Goal: Task Accomplishment & Management: Use online tool/utility

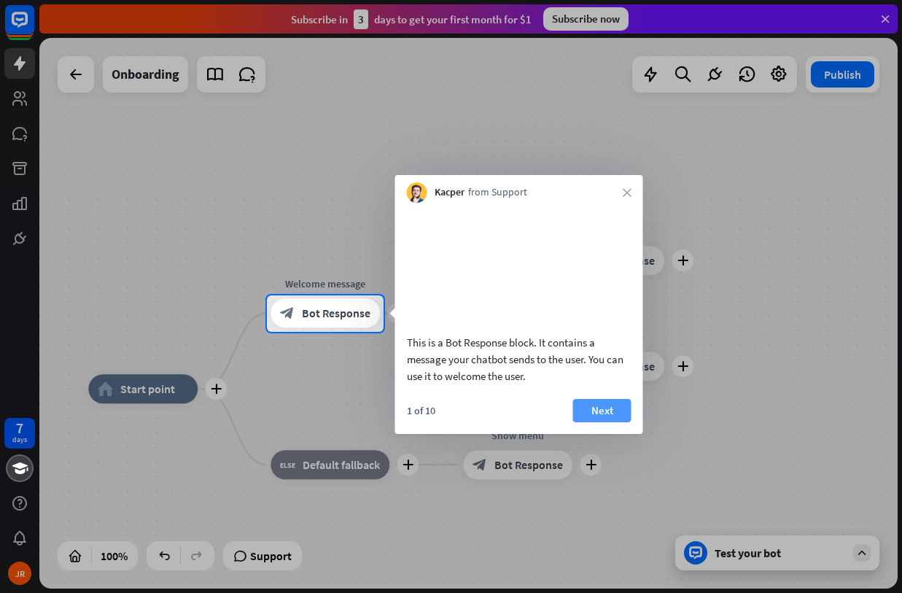
click at [602, 422] on button "Next" at bounding box center [602, 410] width 58 height 23
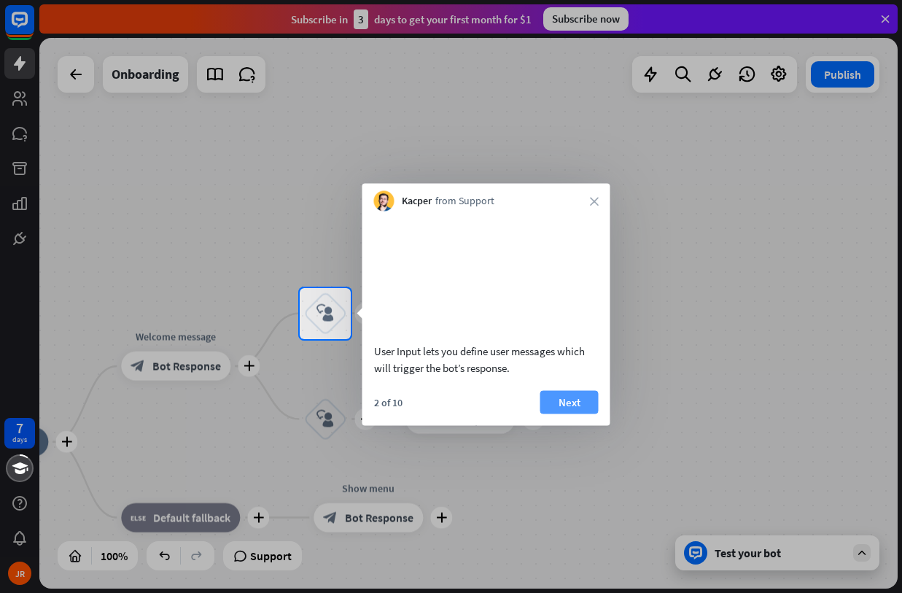
click at [567, 413] on button "Next" at bounding box center [569, 401] width 58 height 23
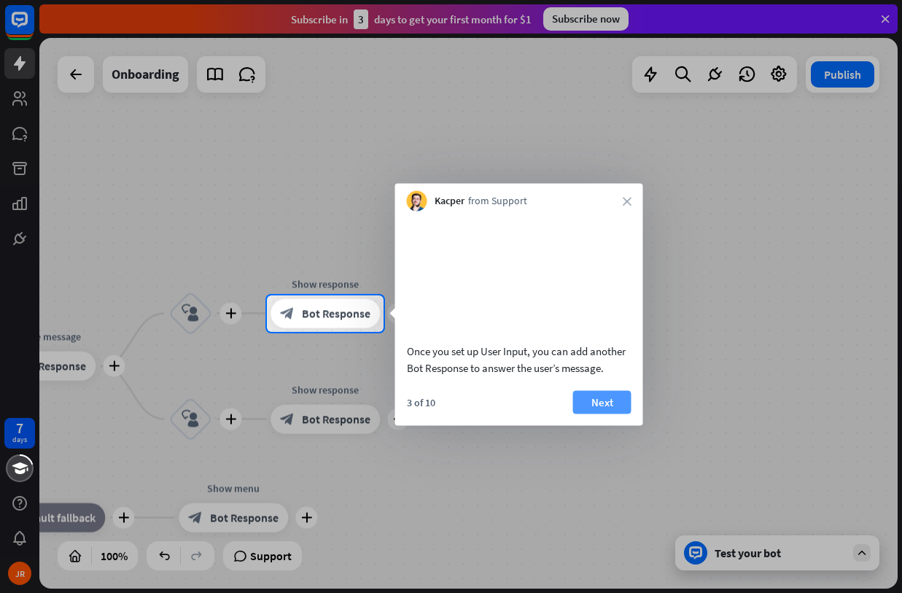
click at [606, 413] on button "Next" at bounding box center [602, 401] width 58 height 23
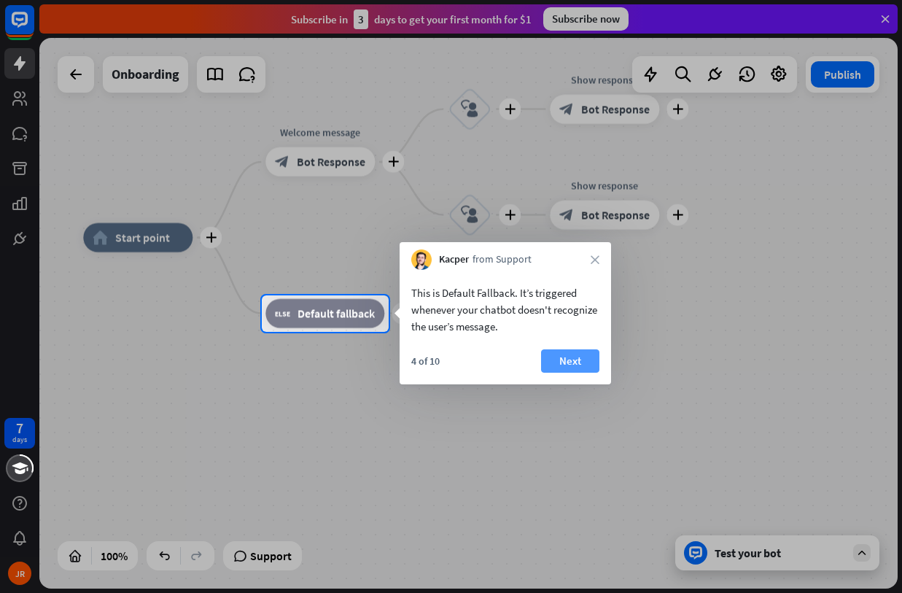
click at [564, 359] on button "Next" at bounding box center [570, 360] width 58 height 23
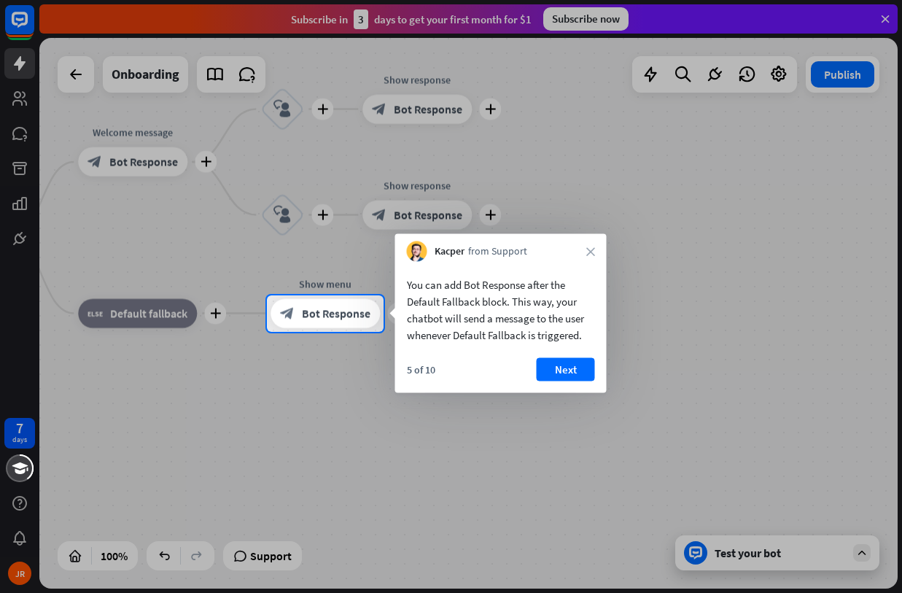
click at [564, 359] on button "Next" at bounding box center [566, 369] width 58 height 23
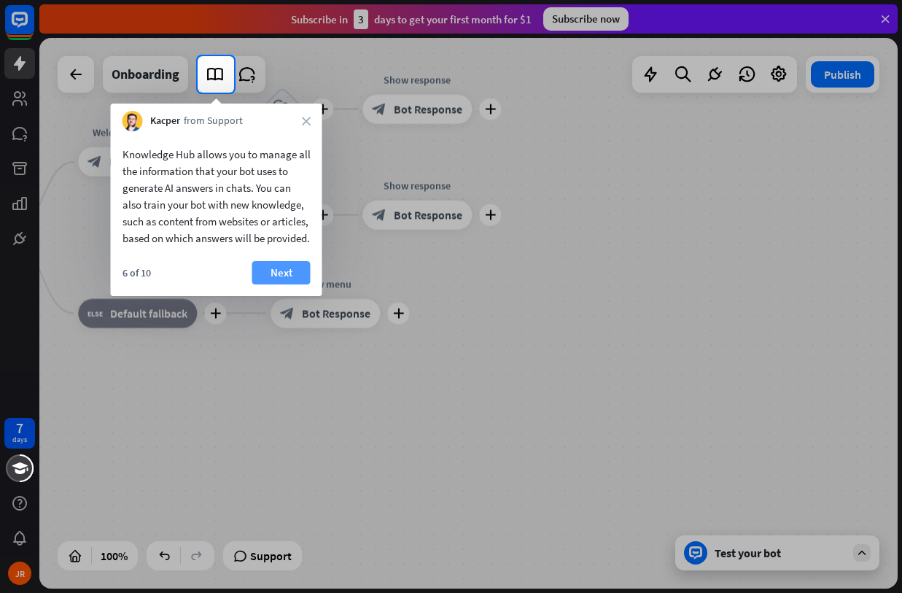
click at [277, 284] on button "Next" at bounding box center [281, 272] width 58 height 23
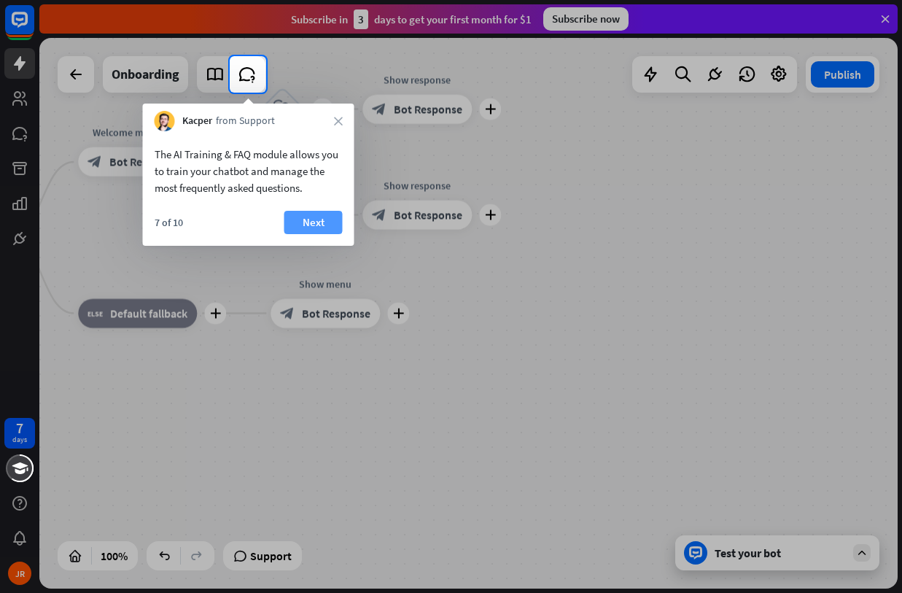
click at [310, 225] on button "Next" at bounding box center [313, 222] width 58 height 23
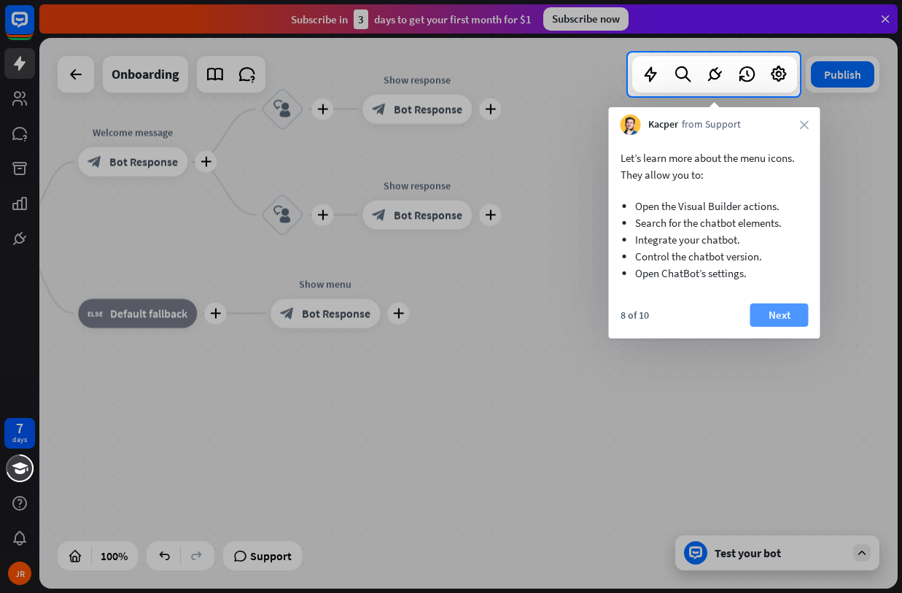
click at [772, 306] on button "Next" at bounding box center [779, 314] width 58 height 23
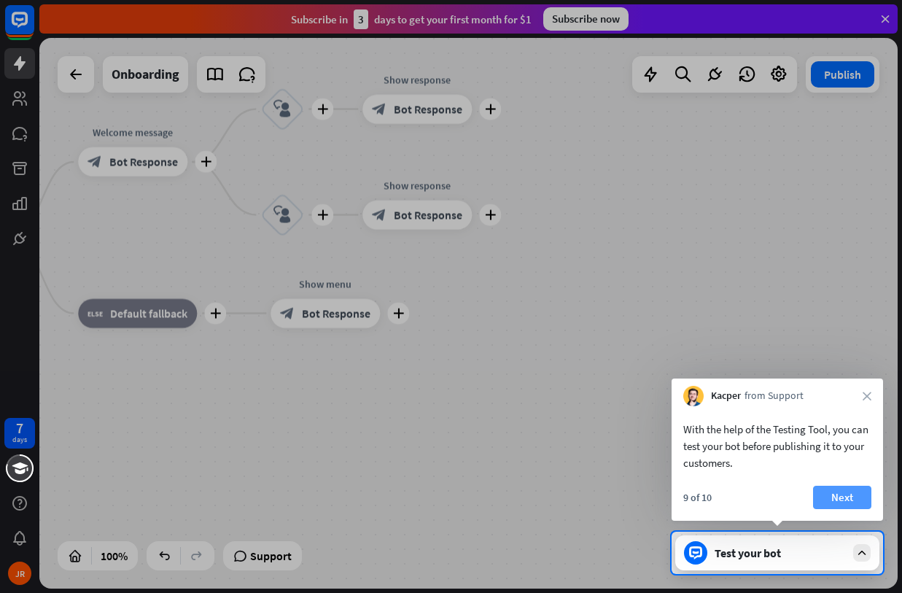
click at [838, 491] on button "Next" at bounding box center [842, 497] width 58 height 23
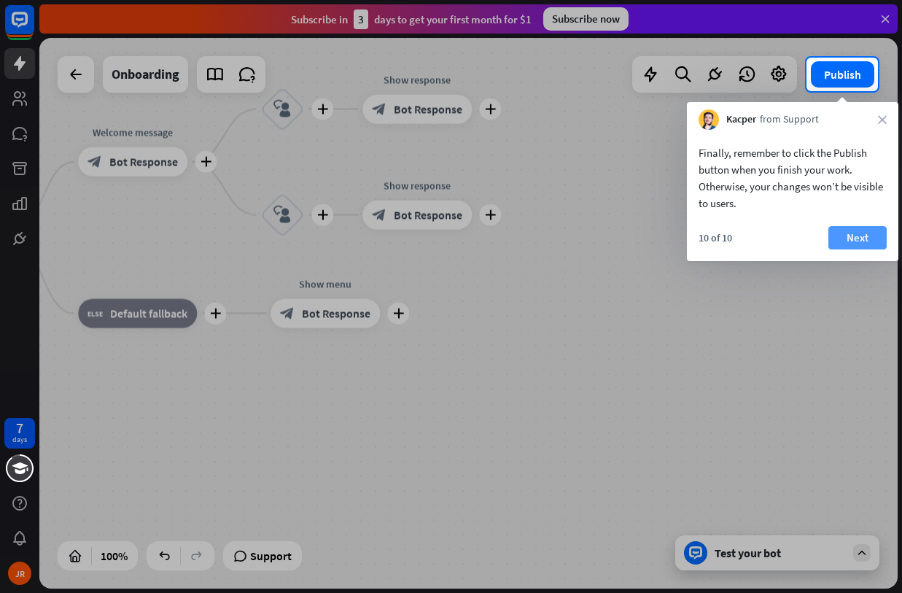
click at [844, 238] on button "Next" at bounding box center [857, 237] width 58 height 23
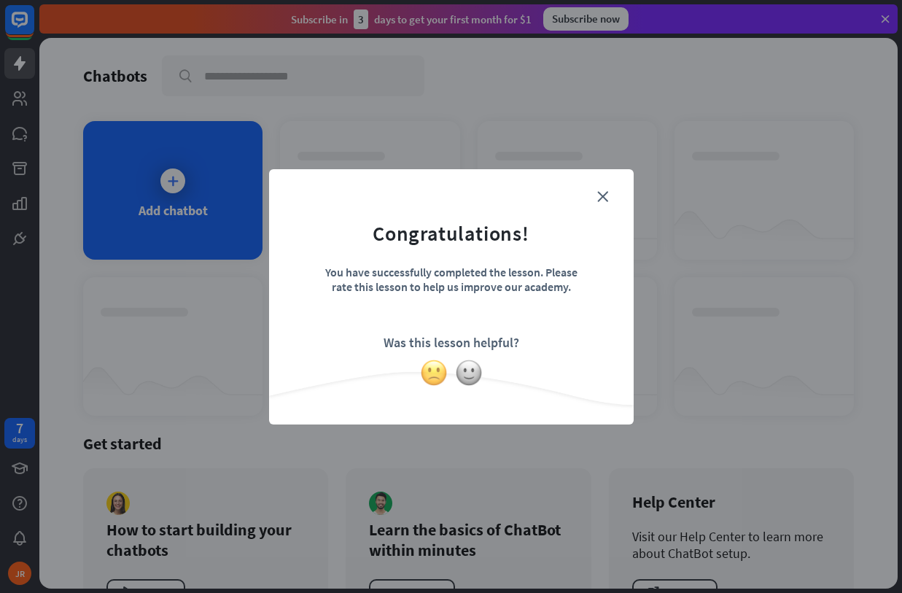
click at [439, 373] on img at bounding box center [434, 373] width 28 height 28
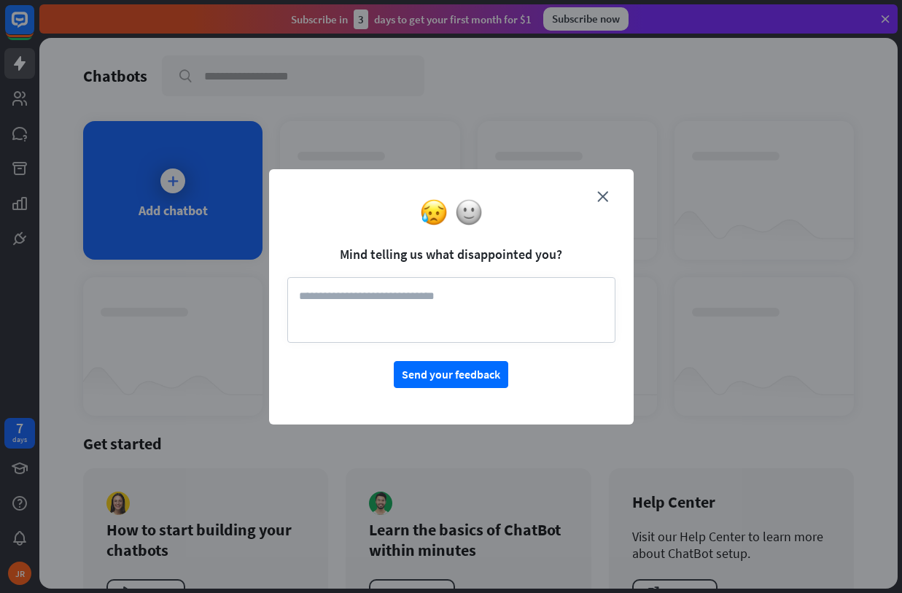
click at [527, 316] on textarea at bounding box center [451, 310] width 328 height 66
click at [599, 202] on div at bounding box center [451, 212] width 365 height 28
click at [486, 311] on textarea at bounding box center [451, 310] width 328 height 66
type textarea "**********"
click at [469, 381] on button "Send your feedback" at bounding box center [451, 374] width 114 height 27
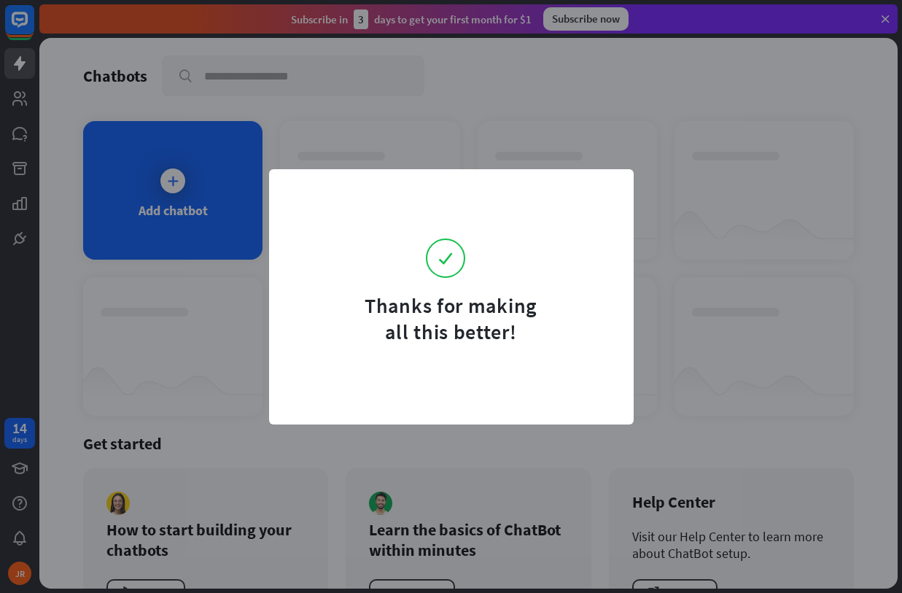
click at [467, 451] on div "Thanks for making all this better!" at bounding box center [451, 296] width 902 height 593
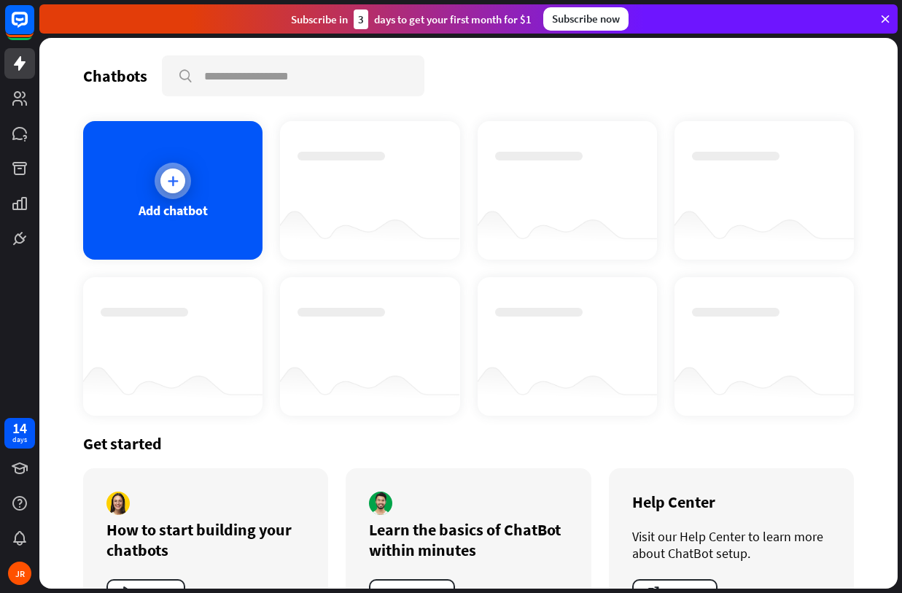
click at [238, 243] on div "Add chatbot" at bounding box center [172, 190] width 179 height 139
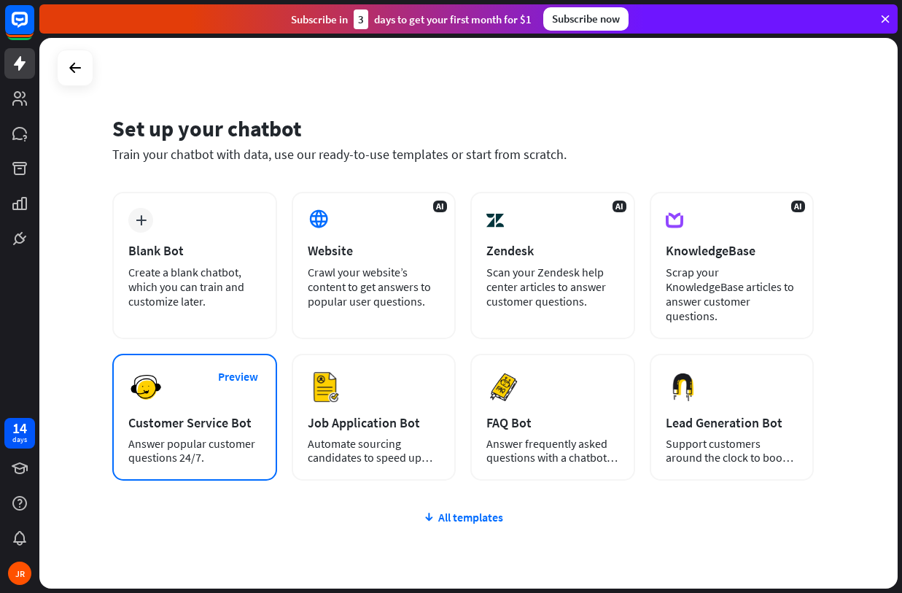
click at [235, 445] on div "Answer popular customer questions 24/7." at bounding box center [194, 451] width 133 height 28
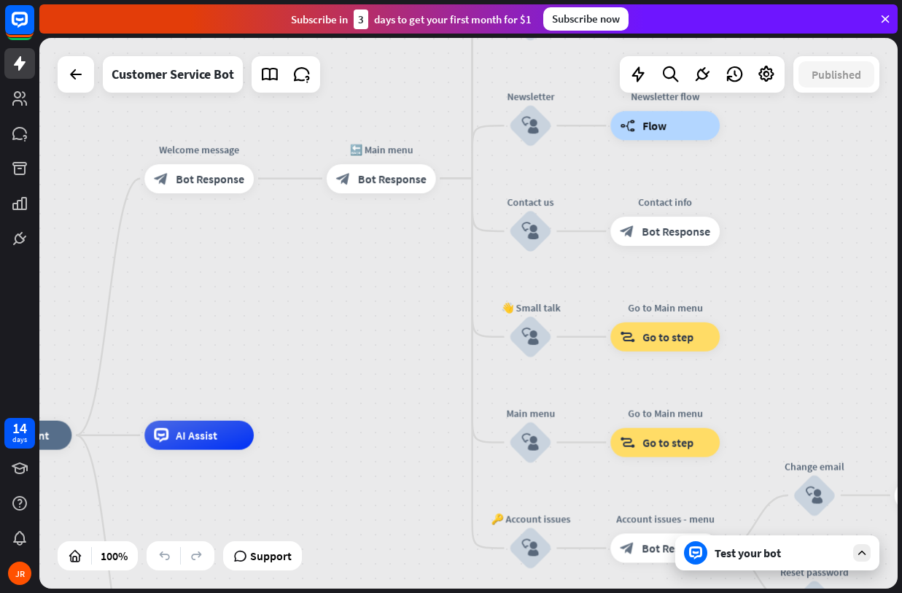
drag, startPoint x: 546, startPoint y: 144, endPoint x: 297, endPoint y: 266, distance: 276.8
click at [297, 266] on div "home_2 Start point Welcome message block_bot_response Bot Response 🔙 Main menu …" at bounding box center [468, 313] width 858 height 550
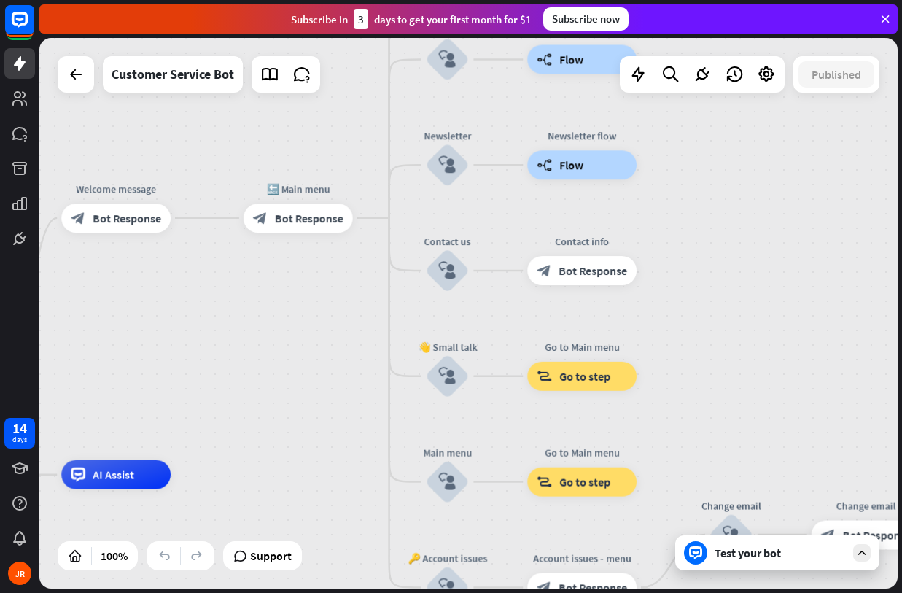
drag, startPoint x: 324, startPoint y: 288, endPoint x: 230, endPoint y: 331, distance: 103.4
click at [230, 331] on div "home_2 Start point Welcome message block_bot_response Bot Response 🔙 Main menu …" at bounding box center [468, 313] width 858 height 550
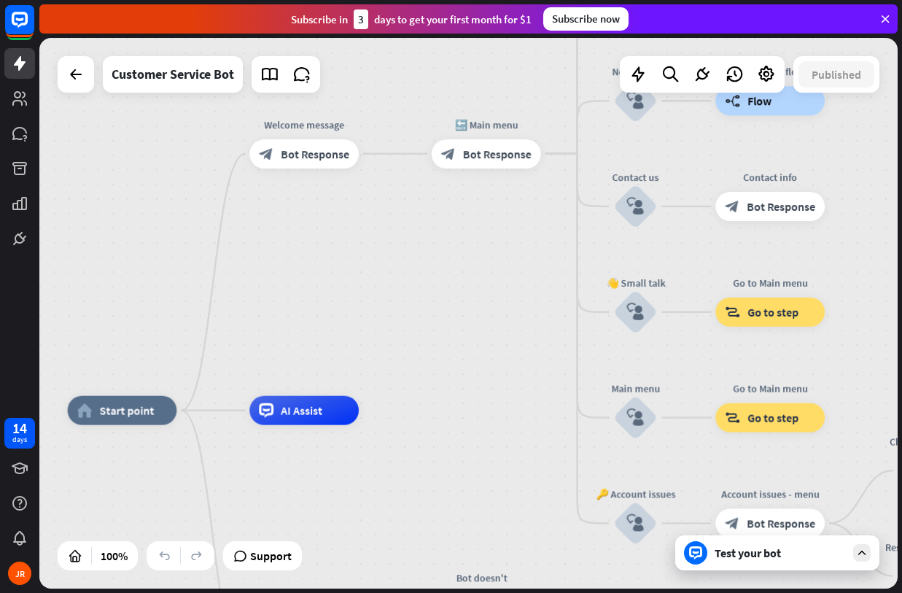
drag, startPoint x: 718, startPoint y: 211, endPoint x: 930, endPoint y: 131, distance: 226.6
click at [901, 131] on html "14 days JR close Product Help First steps Get started with ChatBot Help Center …" at bounding box center [451, 296] width 902 height 593
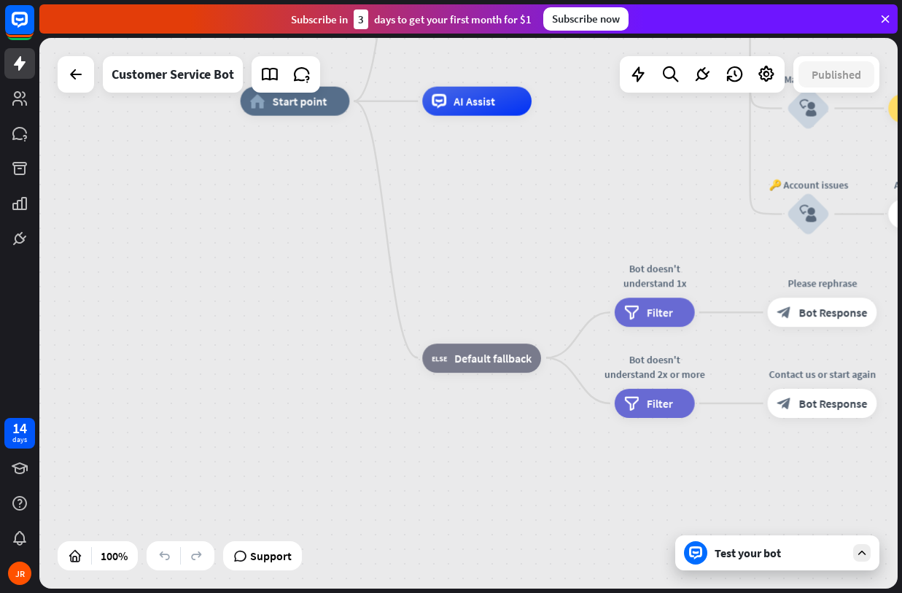
drag, startPoint x: 478, startPoint y: 325, endPoint x: 621, endPoint y: 24, distance: 333.6
click at [621, 24] on div "close Product Help First steps Get started with ChatBot Help Center Follow step…" at bounding box center [470, 296] width 863 height 593
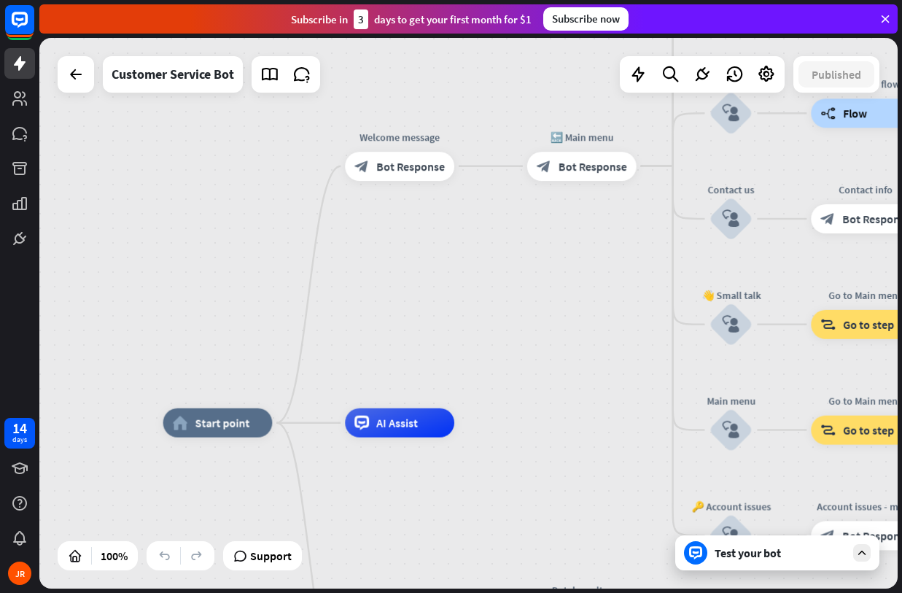
drag, startPoint x: 470, startPoint y: 193, endPoint x: 421, endPoint y: 509, distance: 319.5
click at [730, 560] on div "Test your bot" at bounding box center [777, 552] width 204 height 35
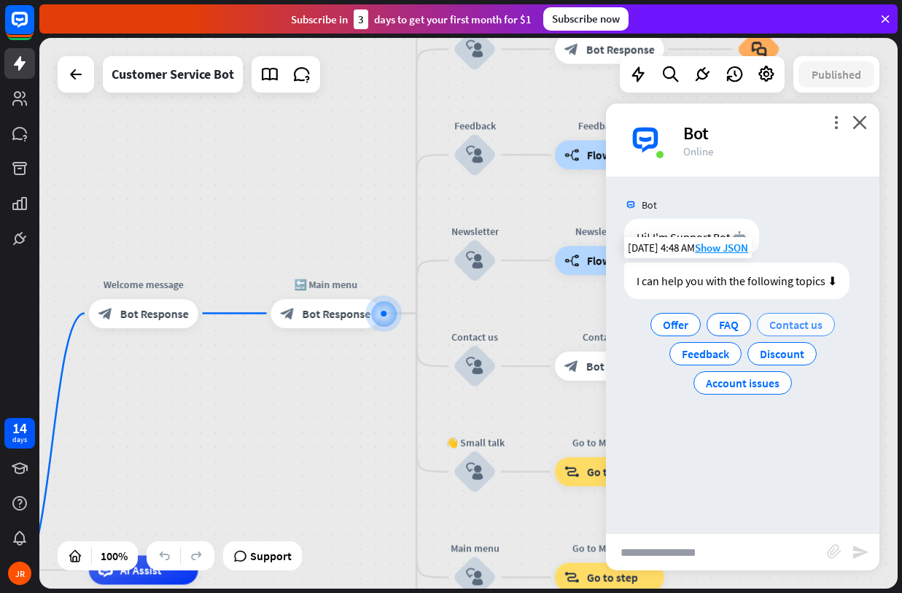
click at [784, 325] on span "Contact us" at bounding box center [795, 324] width 53 height 15
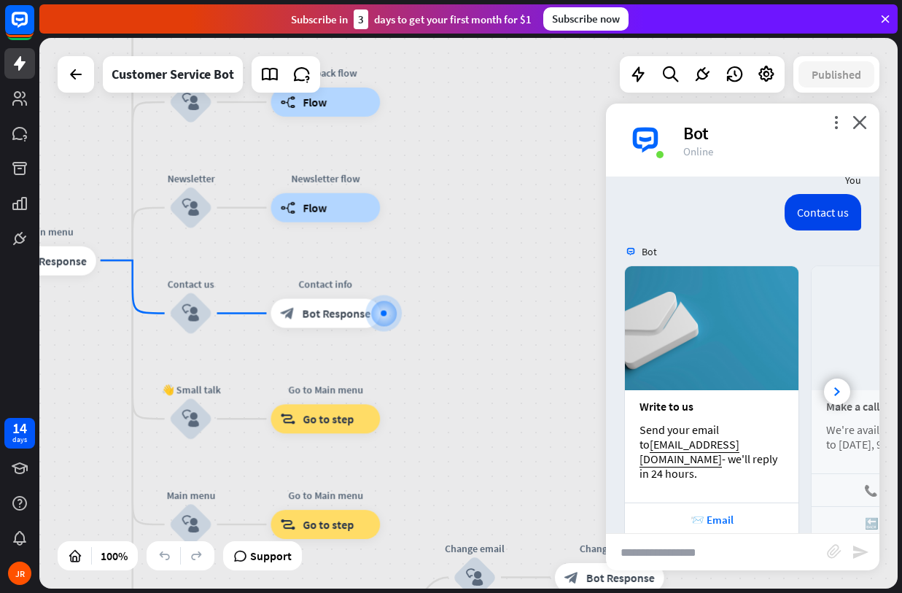
scroll to position [183, 0]
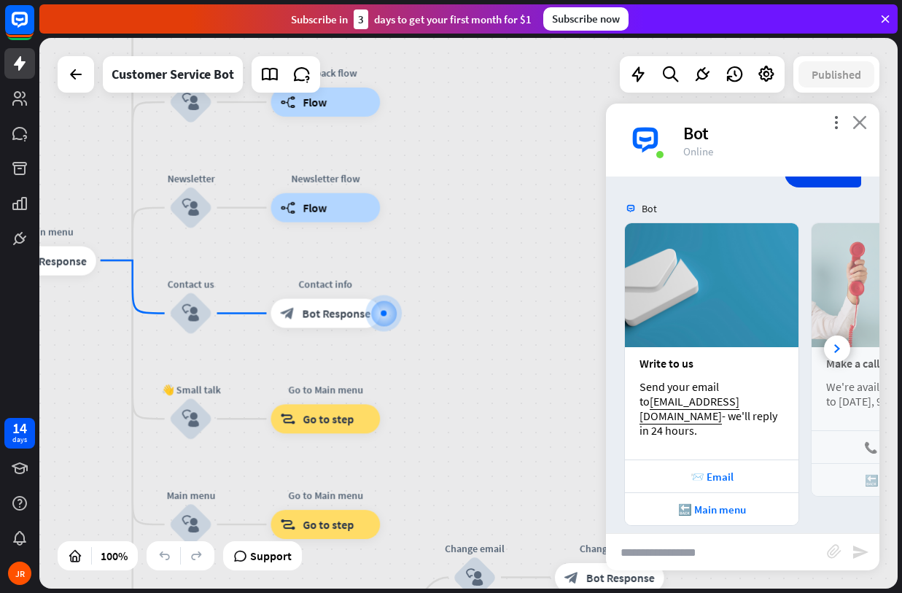
click at [864, 119] on icon "close" at bounding box center [859, 122] width 15 height 14
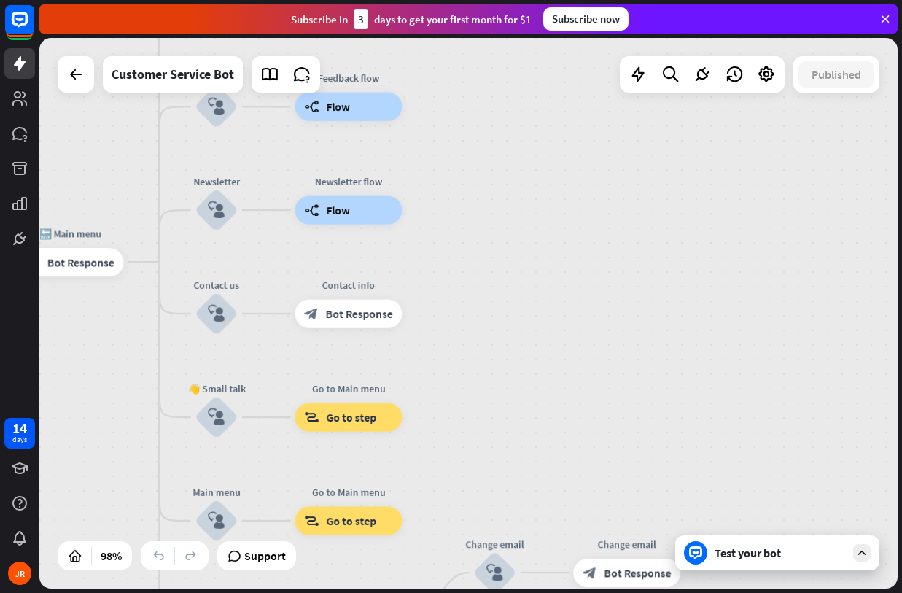
drag, startPoint x: 456, startPoint y: 299, endPoint x: 712, endPoint y: 314, distance: 255.6
click at [704, 310] on div "home_2 Start point Welcome message block_bot_response Bot Response 🔙 Main menu …" at bounding box center [468, 313] width 858 height 550
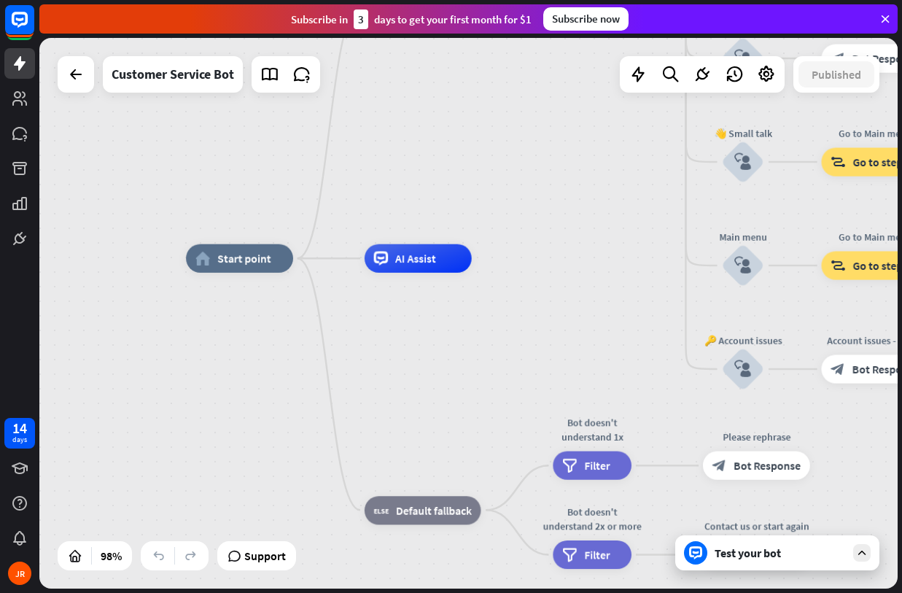
drag, startPoint x: 273, startPoint y: 358, endPoint x: 571, endPoint y: 88, distance: 401.6
click at [571, 88] on div "home_2 Start point Welcome message block_bot_response Bot Response 🔙 Main menu …" at bounding box center [468, 313] width 858 height 550
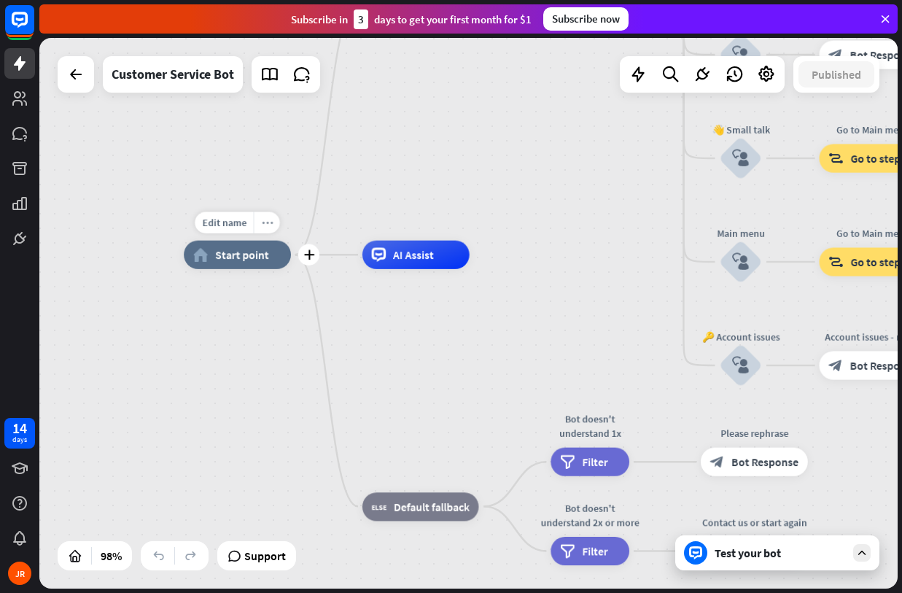
click at [266, 220] on icon "more_horiz" at bounding box center [267, 222] width 12 height 11
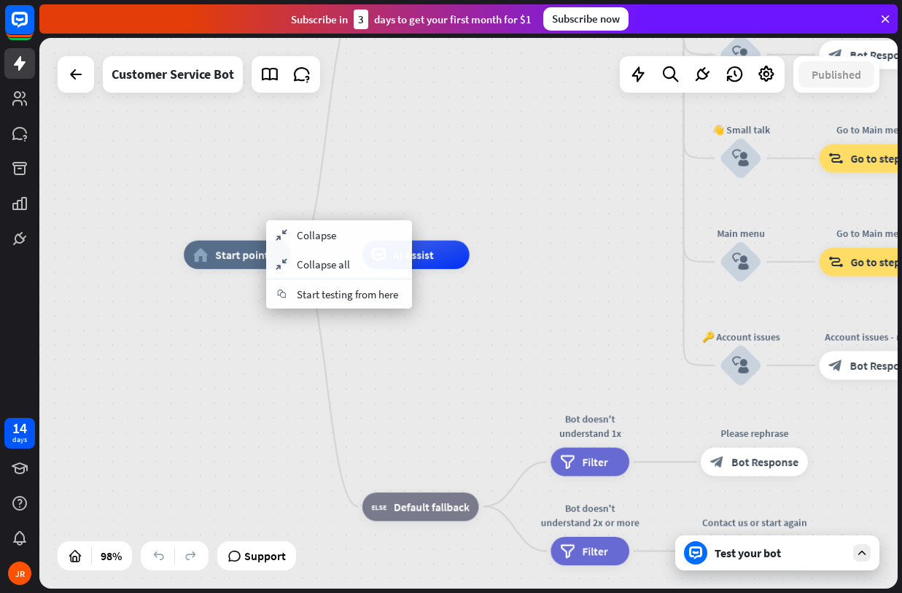
click at [280, 383] on div "home_2 Start point Welcome message block_bot_response Bot Response 🔙 Main menu …" at bounding box center [604, 523] width 840 height 539
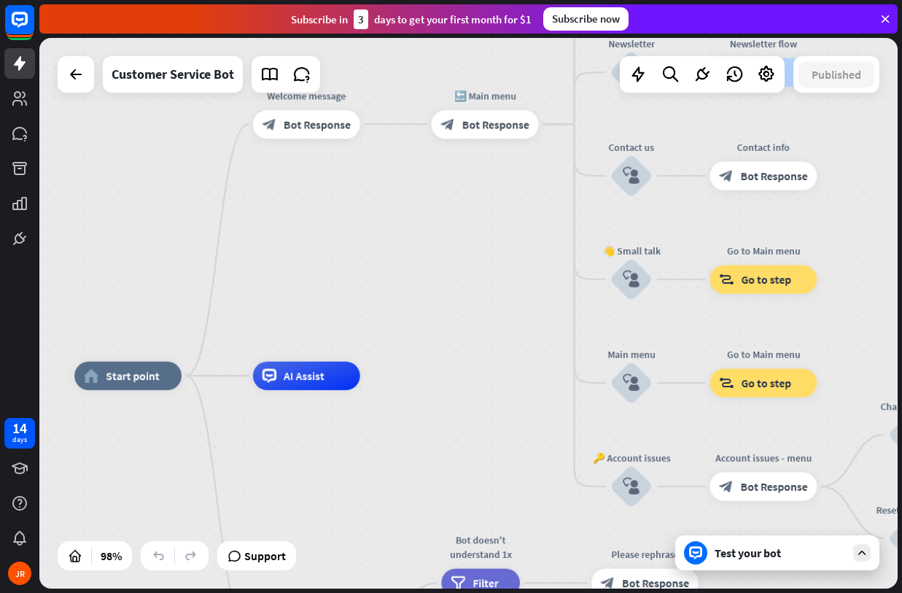
drag, startPoint x: 332, startPoint y: 301, endPoint x: 217, endPoint y: 433, distance: 175.2
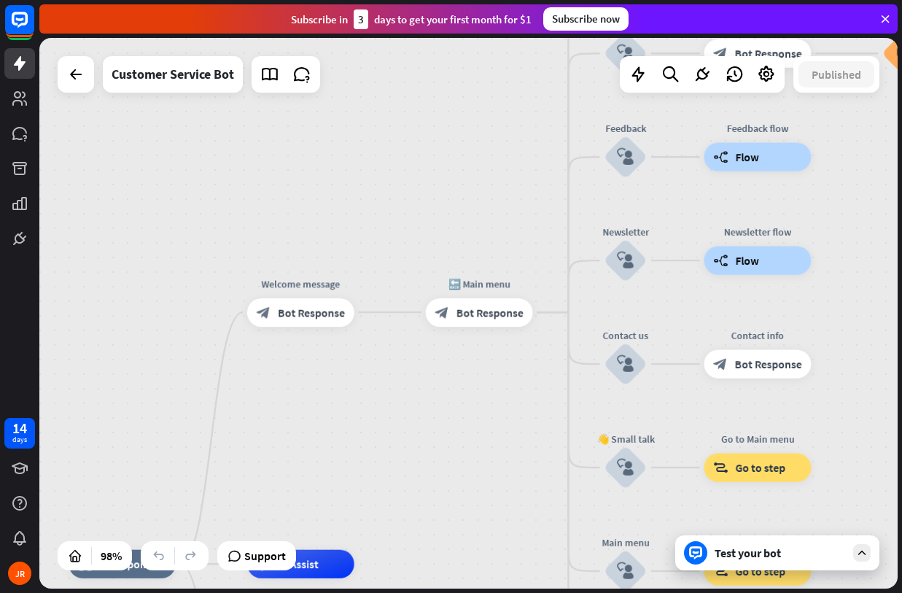
drag, startPoint x: 392, startPoint y: 254, endPoint x: 390, endPoint y: 427, distance: 172.1
click at [392, 430] on div "home_2 Start point Welcome message block_bot_response Bot Response 🔙 Main menu …" at bounding box center [468, 313] width 858 height 550
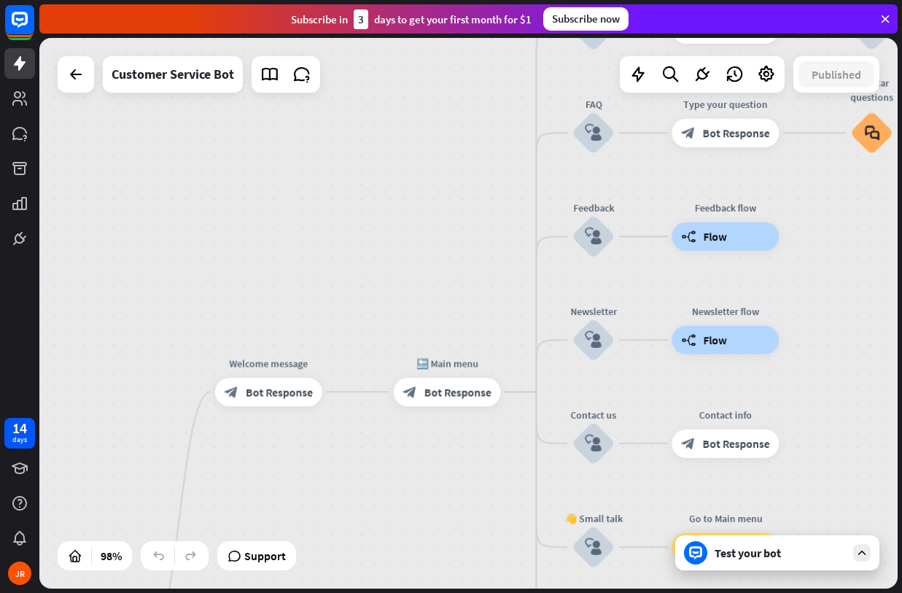
drag, startPoint x: 503, startPoint y: 252, endPoint x: 456, endPoint y: 335, distance: 96.3
click at [458, 335] on div "home_2 Start point Welcome message block_bot_response Bot Response 🔙 Main menu …" at bounding box center [468, 313] width 858 height 550
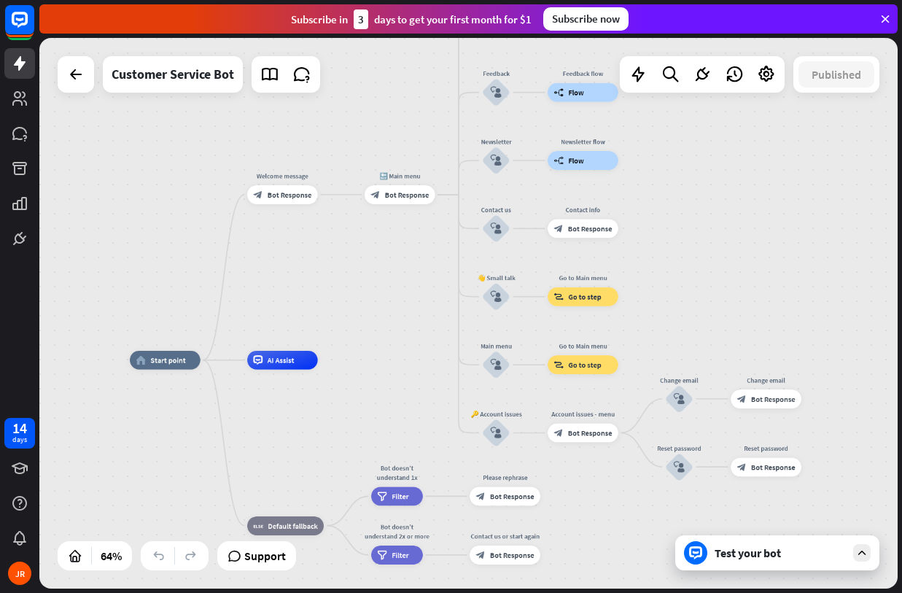
drag, startPoint x: 453, startPoint y: 273, endPoint x: 412, endPoint y: 67, distance: 210.3
click at [412, 67] on div "home_2 Start point Welcome message block_bot_response Bot Response 🔙 Main menu …" at bounding box center [468, 313] width 858 height 550
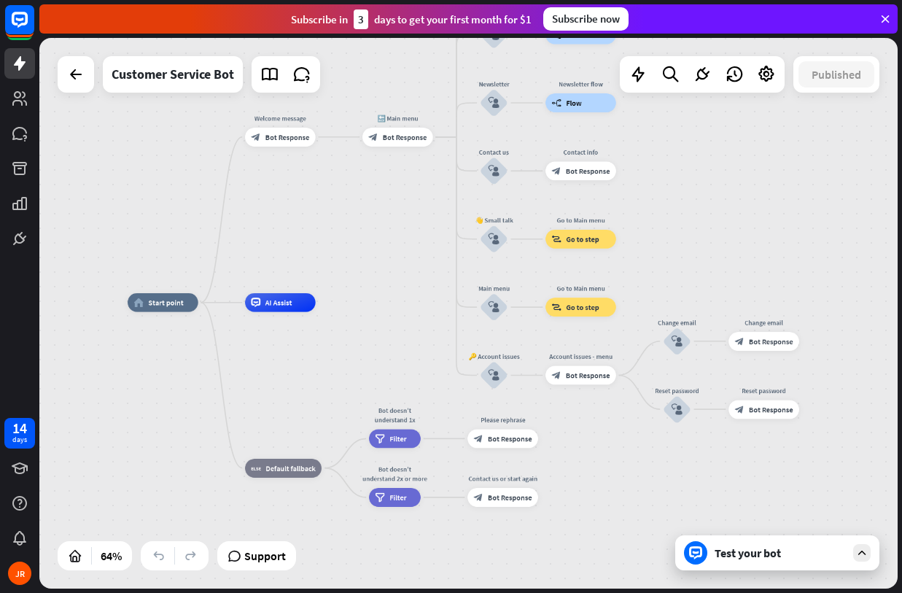
drag, startPoint x: 408, startPoint y: 315, endPoint x: 405, endPoint y: 284, distance: 30.8
click at [405, 284] on div "home_2 Start point Welcome message block_bot_response Bot Response 🔙 Main menu …" at bounding box center [468, 313] width 858 height 550
click at [155, 280] on span "Edit name" at bounding box center [153, 281] width 29 height 9
click at [174, 354] on div "home_2 Start point Welcome message block_bot_response Bot Response 🔙 Main menu …" at bounding box center [404, 480] width 553 height 354
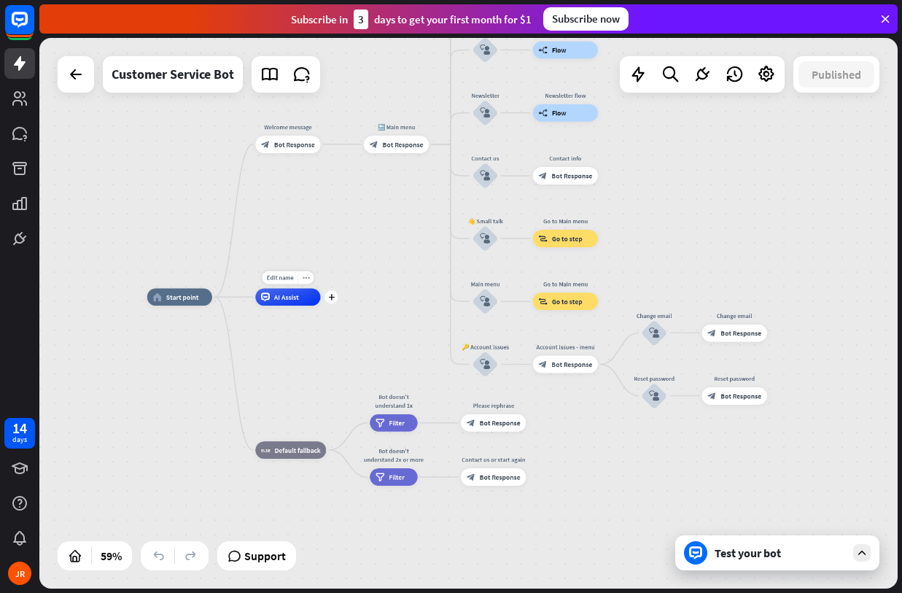
click at [284, 297] on span "AI Assist" at bounding box center [286, 296] width 25 height 9
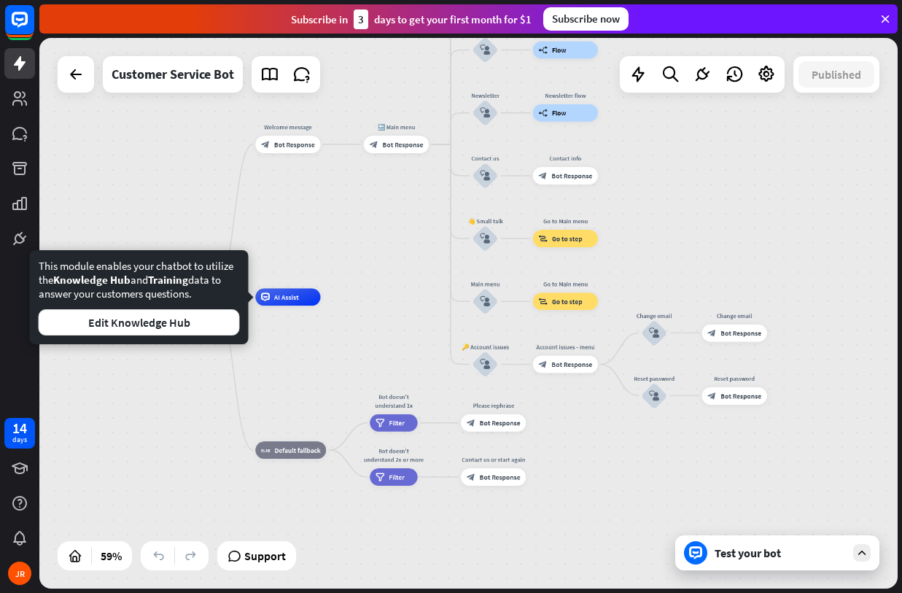
click at [285, 355] on div "home_2 Start point Welcome message block_bot_response Bot Response 🔙 Main menu …" at bounding box center [402, 460] width 510 height 327
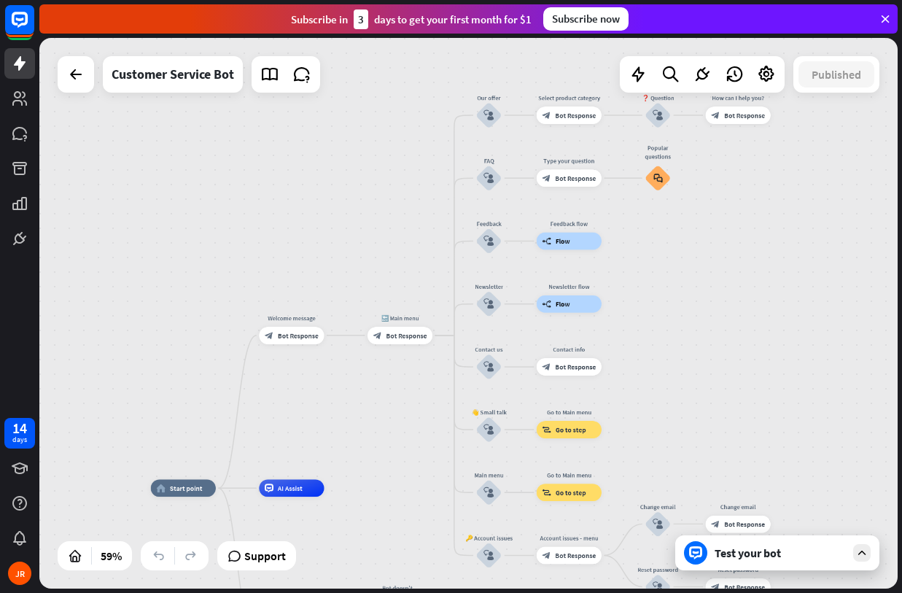
drag, startPoint x: 701, startPoint y: 177, endPoint x: 705, endPoint y: 368, distance: 191.1
click at [705, 368] on div "home_2 Start point Welcome message block_bot_response Bot Response 🔙 Main menu …" at bounding box center [468, 313] width 858 height 550
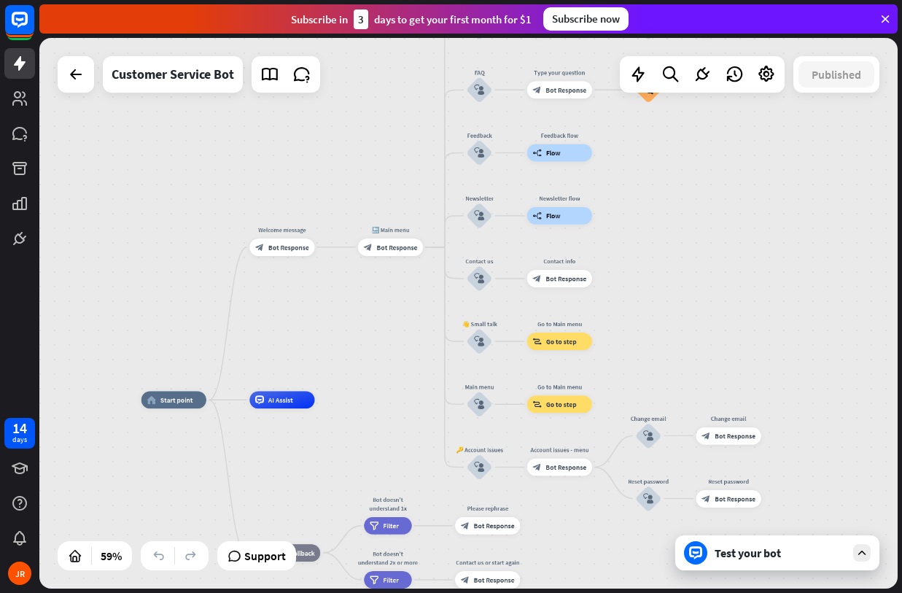
drag, startPoint x: 406, startPoint y: 284, endPoint x: 397, endPoint y: 195, distance: 88.7
click at [397, 195] on div "home_2 Start point Welcome message block_bot_response Bot Response 🔙 Main menu …" at bounding box center [468, 313] width 858 height 550
click at [192, 82] on div "Customer Service Bot" at bounding box center [173, 74] width 122 height 36
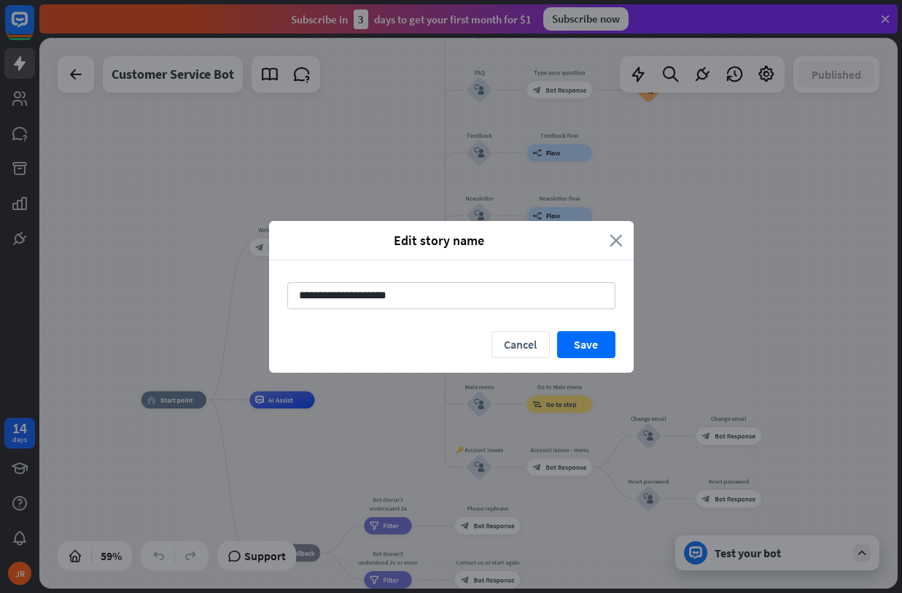
click at [614, 244] on icon "close" at bounding box center [616, 240] width 13 height 17
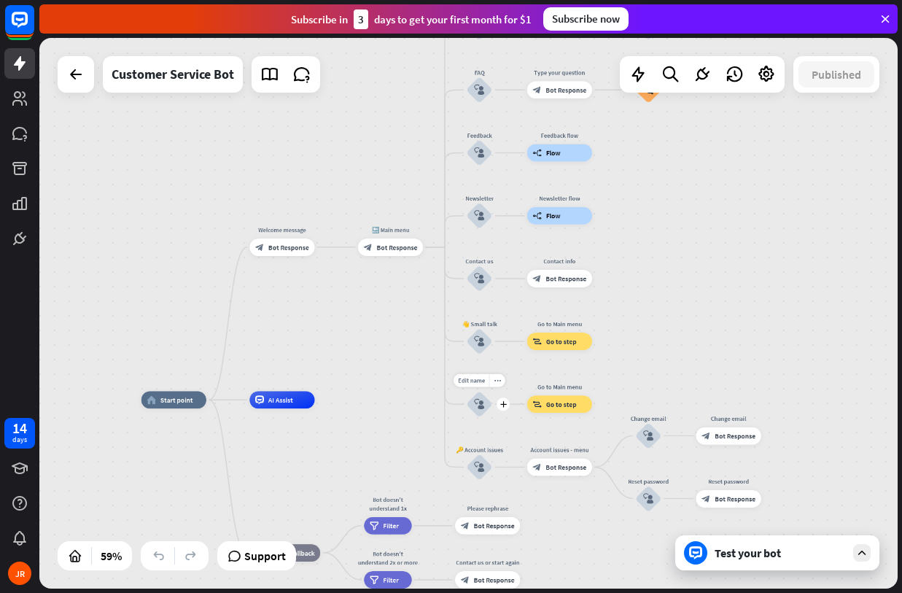
click at [478, 407] on icon "block_user_input" at bounding box center [479, 404] width 10 height 10
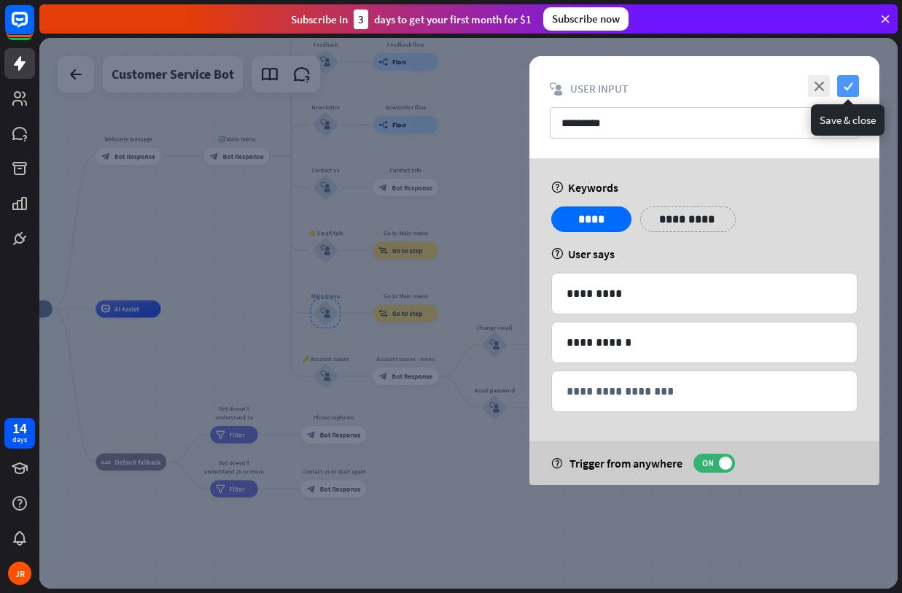
click at [846, 79] on icon "check" at bounding box center [848, 86] width 22 height 22
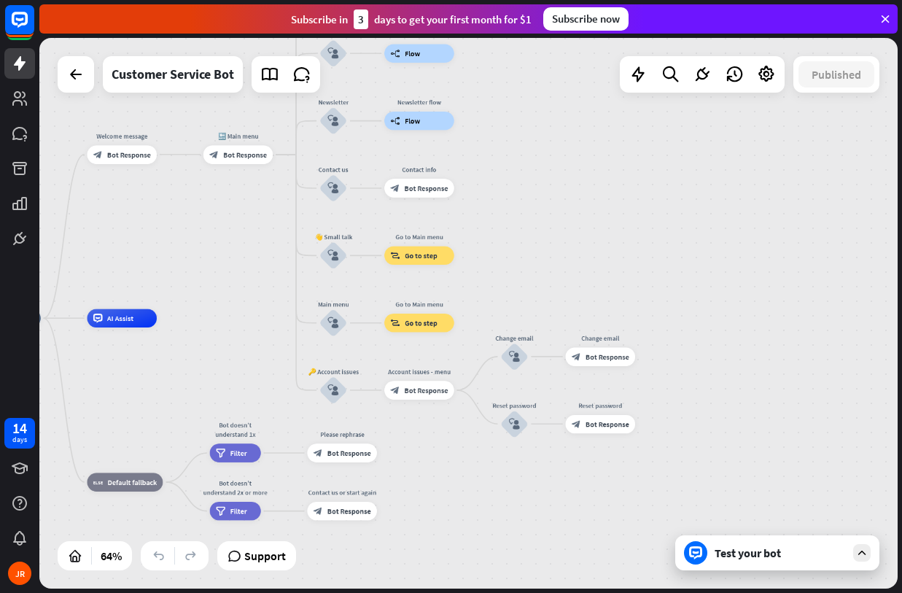
drag, startPoint x: 474, startPoint y: 198, endPoint x: 686, endPoint y: 217, distance: 213.1
click at [692, 217] on div "home_2 Start point Welcome message block_bot_response Bot Response 🔙 Main menu …" at bounding box center [468, 313] width 858 height 550
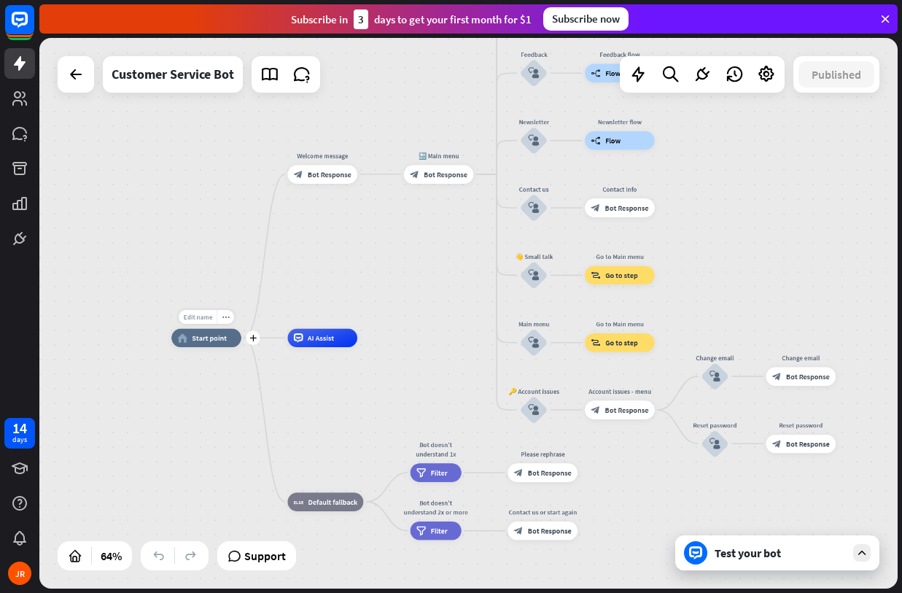
click at [199, 318] on span "Edit name" at bounding box center [197, 317] width 28 height 8
click at [233, 347] on div "plus home_2 Start point" at bounding box center [206, 338] width 70 height 18
click at [218, 346] on div "home_2 Start point" at bounding box center [206, 338] width 70 height 18
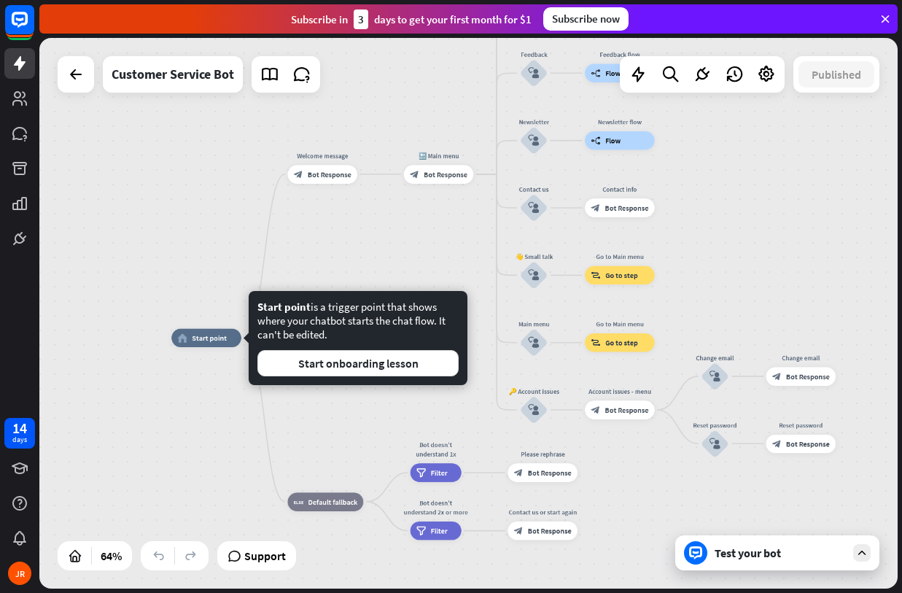
click at [225, 385] on div "home_2 Start point Welcome message block_bot_response Bot Response 🔙 Main menu …" at bounding box center [444, 513] width 547 height 351
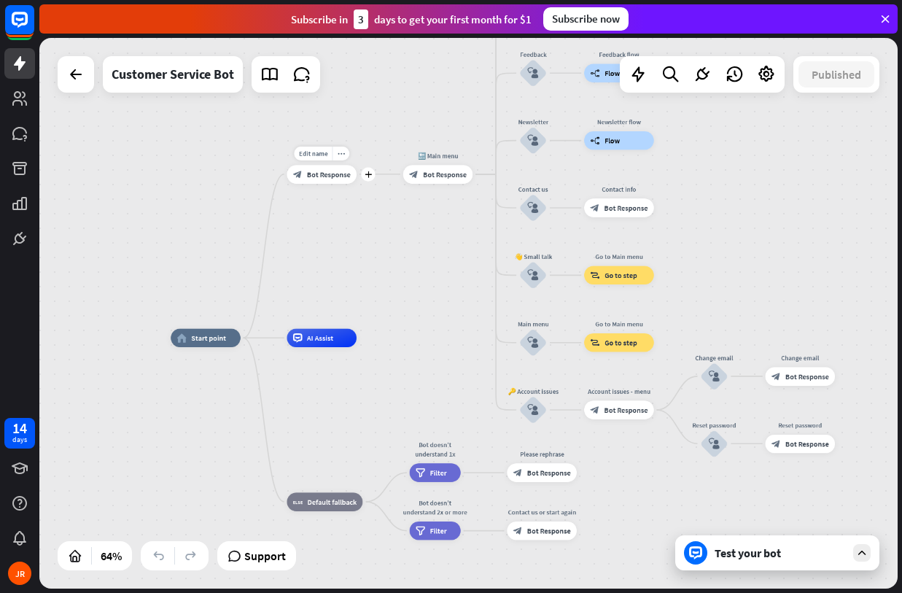
click at [311, 177] on span "Bot Response" at bounding box center [329, 173] width 44 height 9
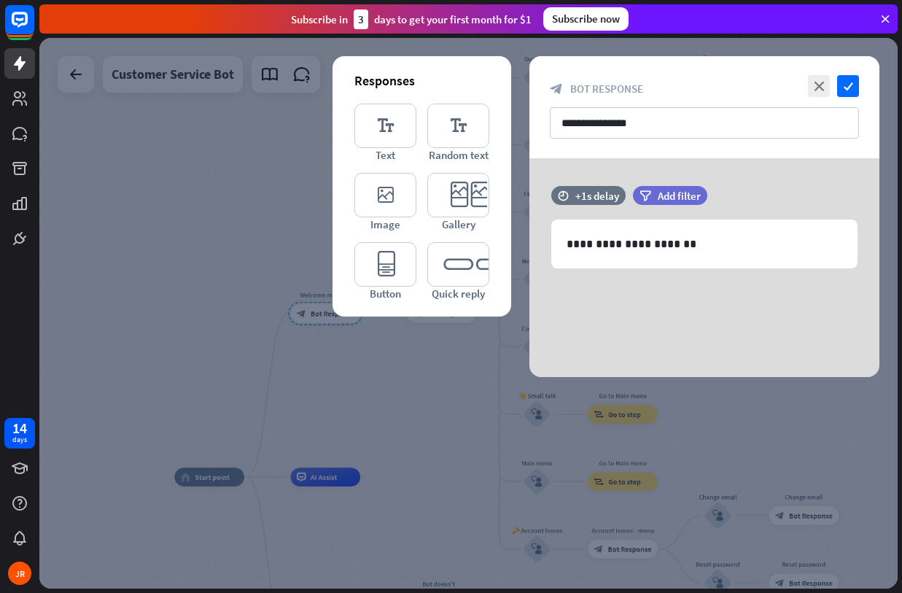
click at [367, 413] on div at bounding box center [468, 313] width 858 height 550
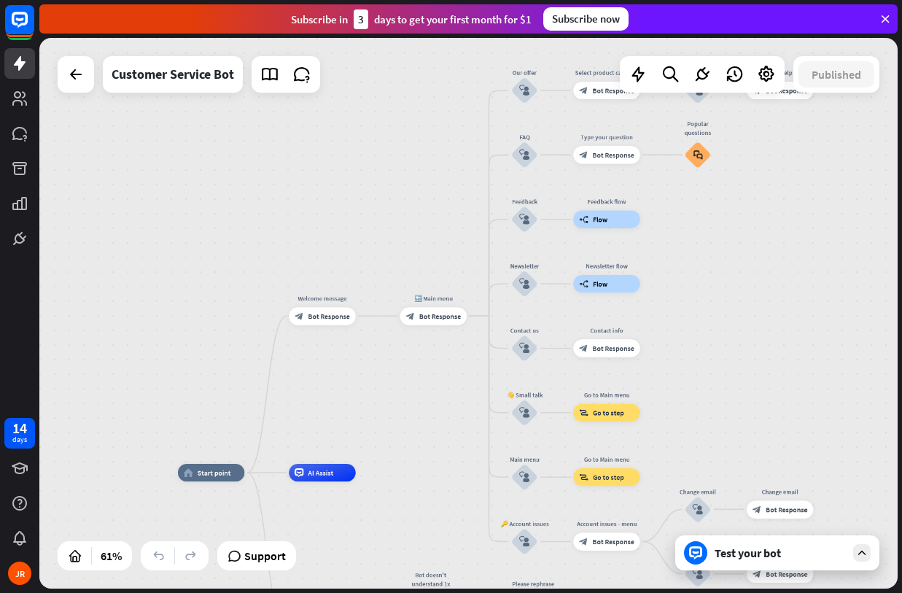
drag, startPoint x: 692, startPoint y: 236, endPoint x: 599, endPoint y: 273, distance: 100.5
click at [599, 273] on div "home_2 Start point Welcome message block_bot_response Bot Response 🔙 Main menu …" at bounding box center [468, 313] width 858 height 550
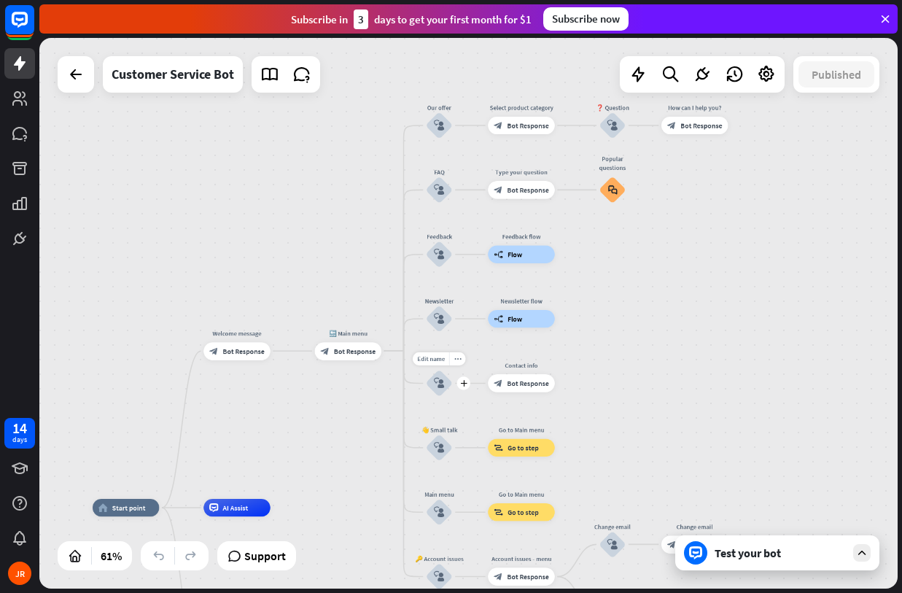
click at [443, 375] on div "block_user_input" at bounding box center [439, 383] width 27 height 27
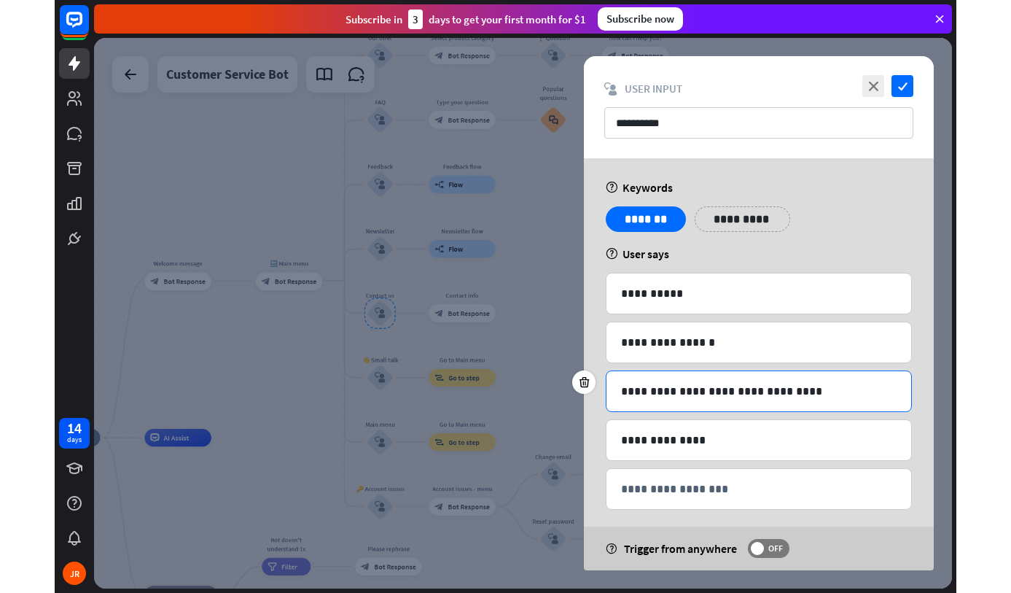
scroll to position [12, 0]
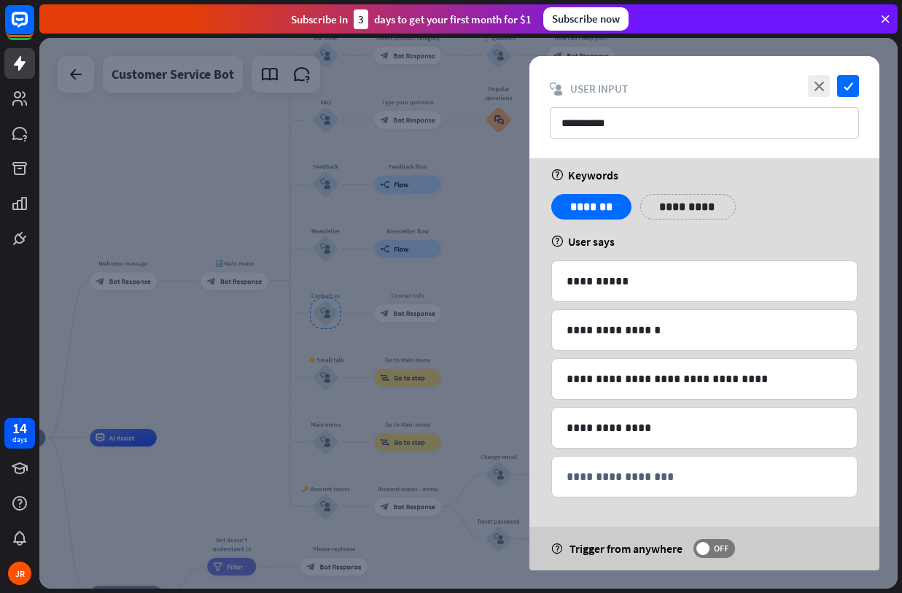
click at [485, 318] on div at bounding box center [468, 313] width 858 height 550
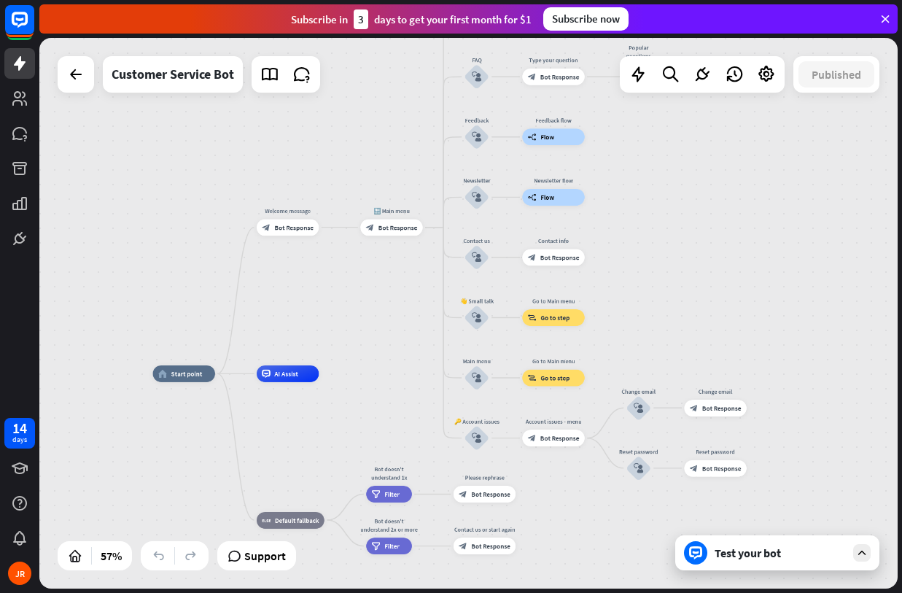
drag, startPoint x: 485, startPoint y: 318, endPoint x: 626, endPoint y: 262, distance: 151.2
click at [626, 262] on div "home_2 Start point Welcome message block_bot_response Bot Response 🔙 Main menu …" at bounding box center [468, 313] width 858 height 550
click at [284, 225] on span "Bot Response" at bounding box center [293, 228] width 39 height 8
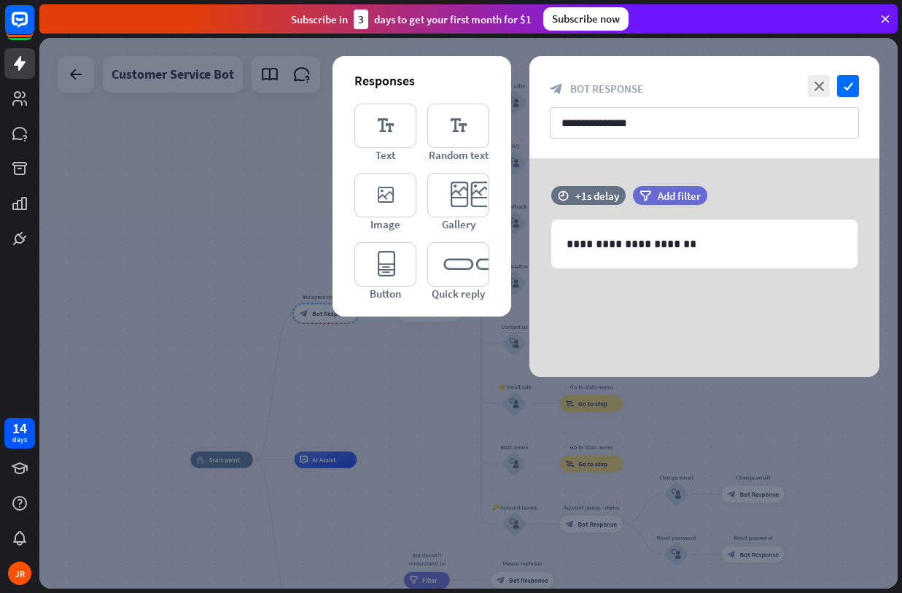
click at [267, 167] on div at bounding box center [468, 313] width 858 height 550
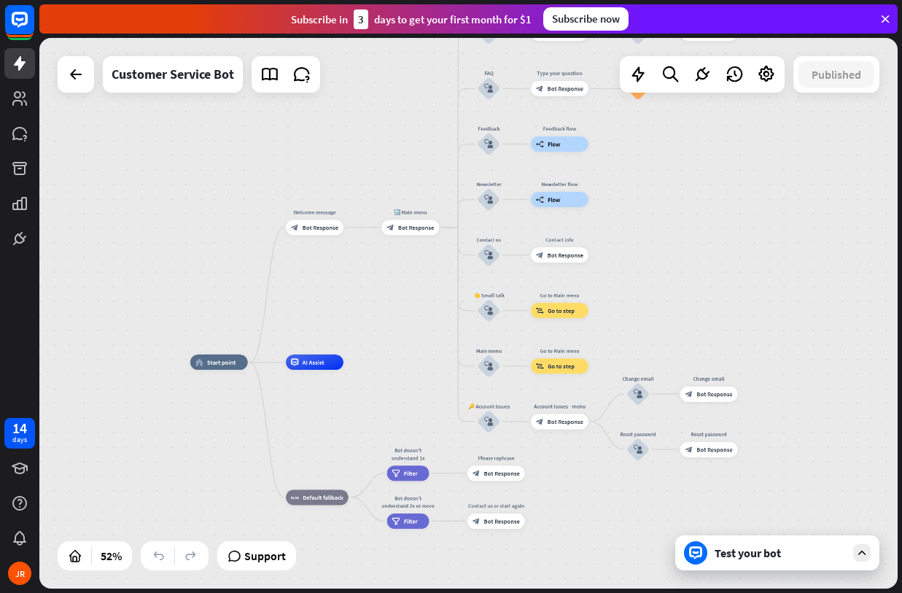
drag, startPoint x: 368, startPoint y: 261, endPoint x: 354, endPoint y: 179, distance: 82.8
click at [354, 179] on div "home_2 Start point Welcome message block_bot_response Bot Response 🔙 Main menu …" at bounding box center [468, 313] width 858 height 550
click at [263, 561] on span "Support" at bounding box center [265, 555] width 42 height 23
click at [285, 263] on div "home_2 Start point Welcome message block_bot_response Bot Response 🔙 Main menu …" at bounding box center [468, 313] width 858 height 550
click at [314, 279] on div "home_2 Start point Welcome message block_bot_response Bot Response 🔙 Main menu …" at bounding box center [468, 313] width 858 height 550
